Goal: Transaction & Acquisition: Purchase product/service

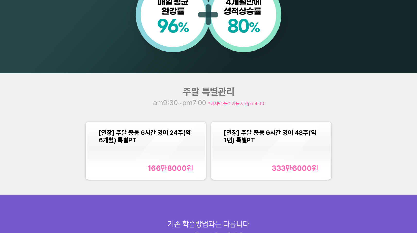
scroll to position [500, 0]
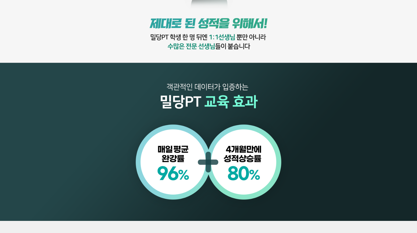
scroll to position [540, 0]
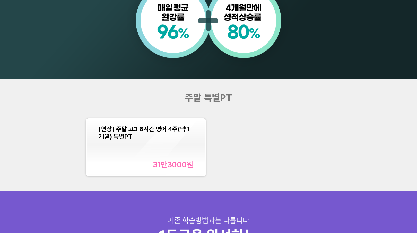
scroll to position [491, 0]
